Goal: Transaction & Acquisition: Purchase product/service

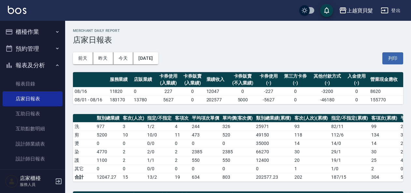
click at [37, 22] on ul "櫃檯作業 打帳單 帳單列表 掛單列表 現金收支登錄 材料自購登錄 每日結帳 排班表 現場電腦打卡 預約管理 預約管理 單日預約紀錄 單週預約紀錄 報表及分析 …" at bounding box center [33, 128] width 60 height 215
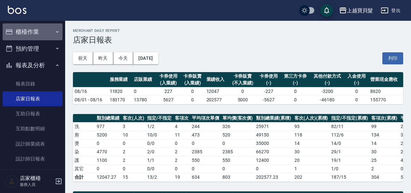
click at [36, 27] on button "櫃檯作業" at bounding box center [33, 31] width 60 height 17
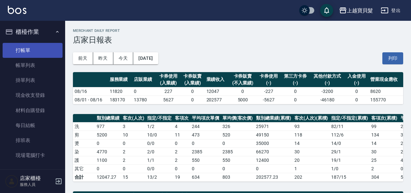
click at [38, 48] on link "打帳單" at bounding box center [33, 50] width 60 height 15
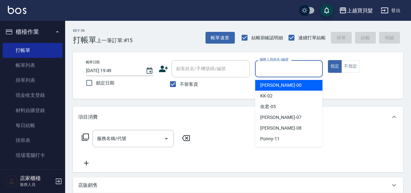
click at [284, 73] on input "服務人員姓名/編號" at bounding box center [289, 68] width 62 height 11
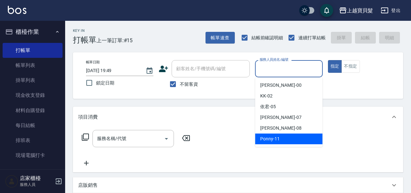
click at [266, 138] on span "Ponny -11" at bounding box center [270, 139] width 20 height 7
type input "Ponny-11"
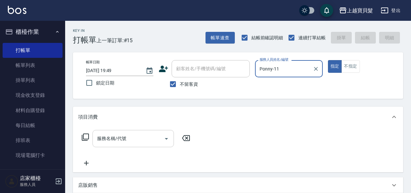
click at [107, 142] on input "服務名稱/代號" at bounding box center [128, 138] width 66 height 11
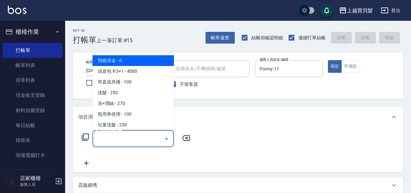
click at [86, 135] on icon at bounding box center [85, 138] width 8 height 8
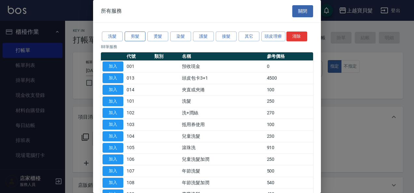
click at [135, 36] on button "剪髮" at bounding box center [135, 37] width 21 height 10
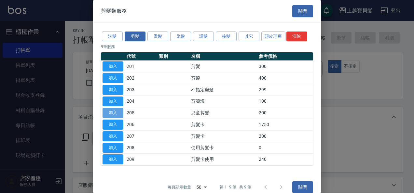
click at [117, 113] on button "加入" at bounding box center [113, 113] width 21 height 10
type input "兒童剪髮(205)"
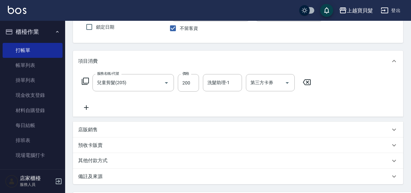
scroll to position [33, 0]
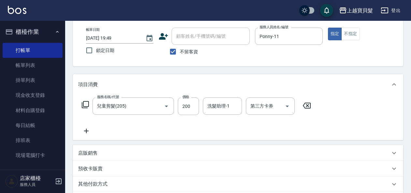
click at [86, 107] on icon at bounding box center [85, 104] width 7 height 7
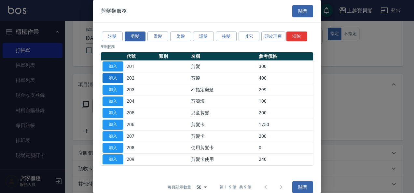
click at [109, 76] on button "加入" at bounding box center [113, 78] width 21 height 10
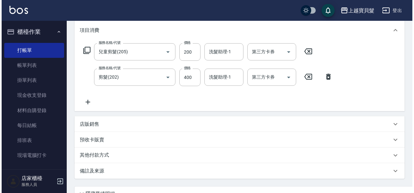
scroll to position [146, 0]
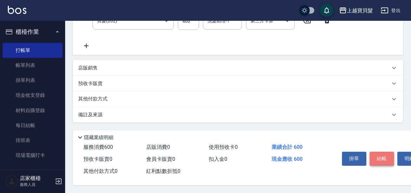
click at [386, 152] on button "結帳" at bounding box center [382, 159] width 24 height 14
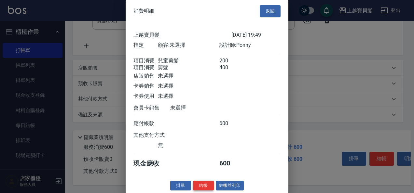
scroll to position [9, 0]
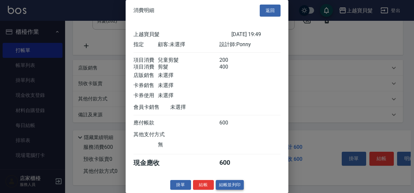
click at [219, 185] on button "結帳並列印" at bounding box center [230, 185] width 28 height 10
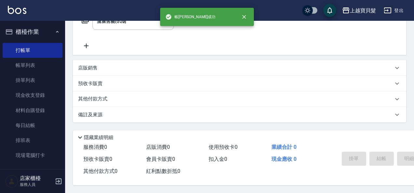
type input "[DATE] 20:06"
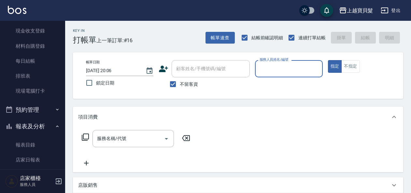
scroll to position [195, 0]
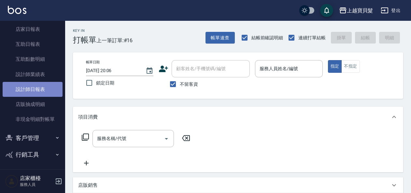
click at [39, 93] on link "設計師日報表" at bounding box center [33, 89] width 60 height 15
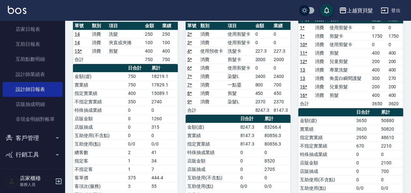
scroll to position [33, 0]
